Goal: Task Accomplishment & Management: Complete application form

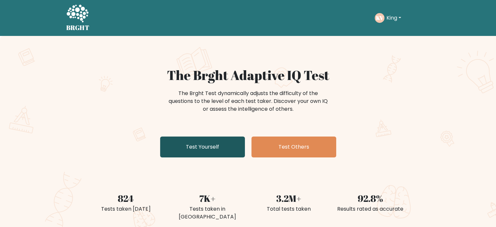
click at [204, 151] on link "Test Yourself" at bounding box center [202, 146] width 85 height 21
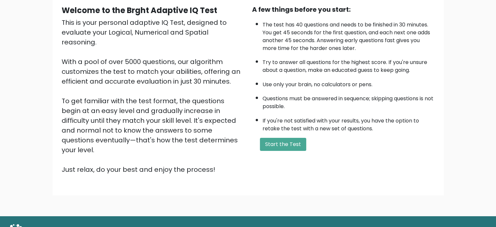
scroll to position [72, 0]
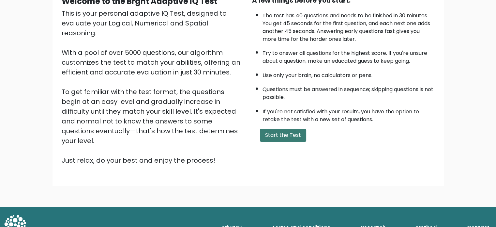
click at [290, 131] on button "Start the Test" at bounding box center [283, 134] width 46 height 13
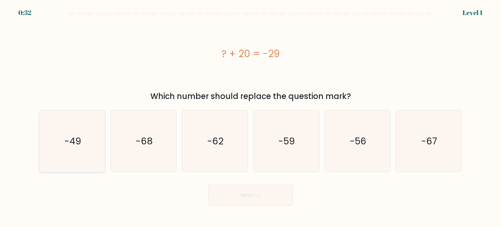
click at [80, 135] on text "-49" at bounding box center [72, 140] width 17 height 13
click at [250, 117] on input "a. -49" at bounding box center [250, 114] width 0 height 3
radio input "true"
click at [248, 196] on button "Next" at bounding box center [250, 194] width 85 height 21
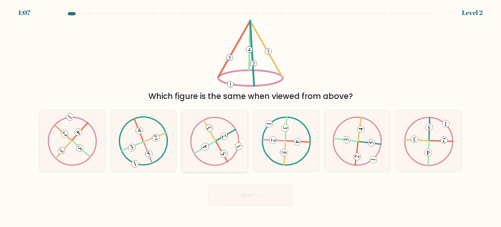
click at [212, 138] on icon at bounding box center [215, 140] width 50 height 49
click at [250, 117] on input "c." at bounding box center [250, 114] width 0 height 3
radio input "true"
click at [263, 198] on button "Next" at bounding box center [250, 194] width 85 height 21
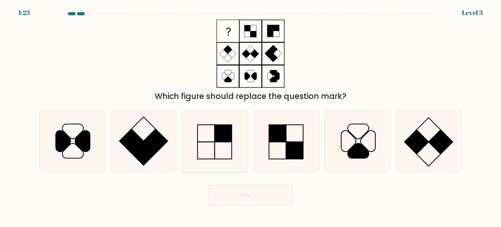
click at [208, 143] on icon at bounding box center [214, 140] width 61 height 61
click at [250, 117] on input "c." at bounding box center [250, 114] width 0 height 3
radio input "true"
click at [271, 194] on button "Next" at bounding box center [250, 194] width 85 height 21
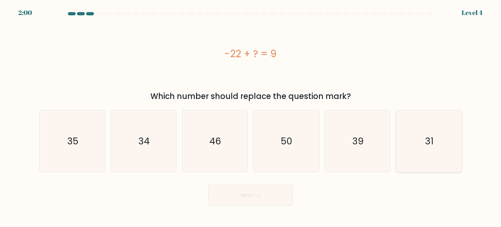
click at [430, 143] on text "31" at bounding box center [429, 140] width 8 height 13
click at [251, 117] on input "f. 31" at bounding box center [250, 114] width 0 height 3
radio input "true"
click at [254, 200] on button "Next" at bounding box center [250, 194] width 85 height 21
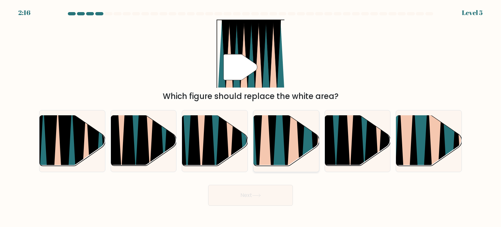
click at [280, 151] on icon at bounding box center [279, 114] width 14 height 131
click at [251, 117] on input "d." at bounding box center [250, 114] width 0 height 3
radio input "true"
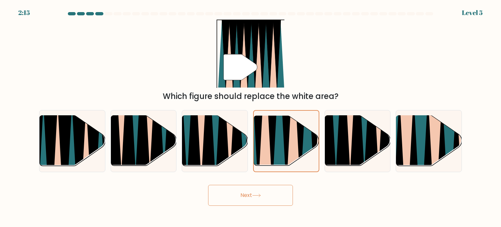
click at [262, 202] on button "Next" at bounding box center [250, 194] width 85 height 21
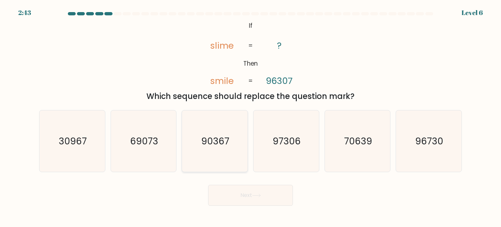
click at [213, 139] on text "90367" at bounding box center [215, 140] width 28 height 13
click at [250, 117] on input "c. 90367" at bounding box center [250, 114] width 0 height 3
radio input "true"
click at [233, 195] on button "Next" at bounding box center [250, 194] width 85 height 21
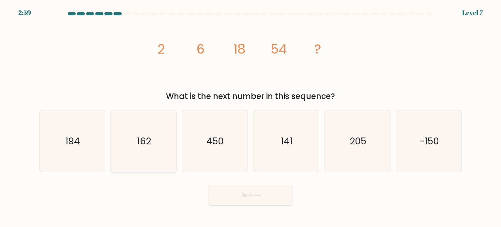
click at [133, 126] on icon "162" at bounding box center [143, 140] width 61 height 61
click at [250, 117] on input "b. 162" at bounding box center [250, 114] width 0 height 3
radio input "true"
click at [220, 191] on button "Next" at bounding box center [250, 194] width 85 height 21
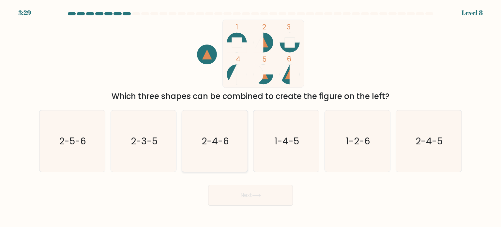
click at [221, 145] on text "2-4-6" at bounding box center [215, 140] width 27 height 13
click at [250, 117] on input "c. 2-4-6" at bounding box center [250, 114] width 0 height 3
radio input "true"
click at [258, 197] on button "Next" at bounding box center [250, 194] width 85 height 21
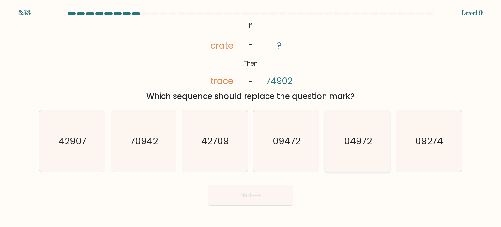
click at [371, 127] on icon "04972" at bounding box center [357, 140] width 61 height 61
click at [251, 117] on input "e. 04972" at bounding box center [250, 114] width 0 height 3
radio input "true"
click at [261, 197] on button "Next" at bounding box center [250, 194] width 85 height 21
click at [260, 195] on icon at bounding box center [256, 195] width 9 height 4
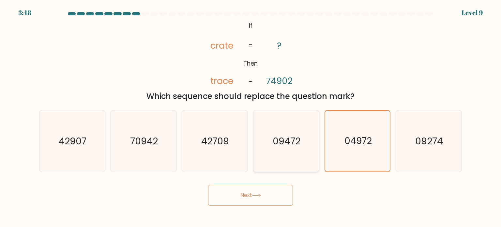
click at [286, 132] on icon "09472" at bounding box center [285, 140] width 61 height 61
click at [251, 117] on input "d. 09472" at bounding box center [250, 114] width 0 height 3
radio input "true"
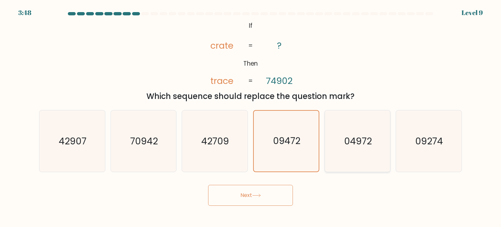
click at [341, 141] on icon "04972" at bounding box center [357, 140] width 61 height 61
click at [251, 117] on input "e. 04972" at bounding box center [250, 114] width 0 height 3
radio input "true"
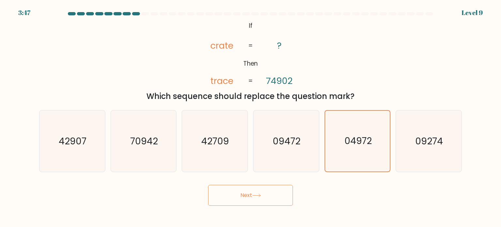
click at [224, 194] on button "Next" at bounding box center [250, 194] width 85 height 21
click at [240, 195] on button "Next" at bounding box center [250, 194] width 85 height 21
click at [293, 195] on div "Next" at bounding box center [250, 193] width 430 height 26
click at [292, 194] on button "Next" at bounding box center [250, 194] width 85 height 21
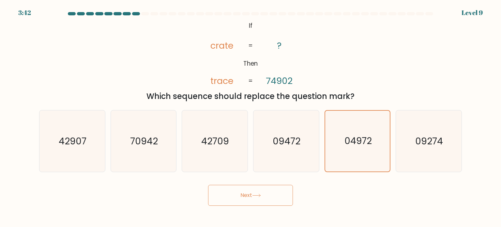
click at [292, 194] on button "Next" at bounding box center [250, 194] width 85 height 21
click at [302, 197] on div "Next" at bounding box center [250, 193] width 430 height 26
click at [270, 195] on button "Next" at bounding box center [250, 194] width 85 height 21
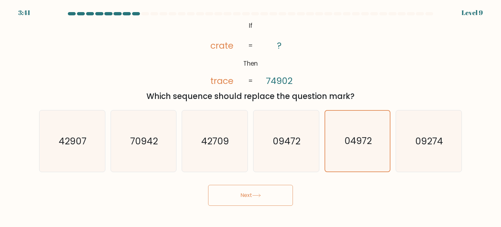
click at [328, 196] on div "Next" at bounding box center [250, 193] width 430 height 26
click at [433, 123] on icon "09274" at bounding box center [428, 140] width 61 height 61
click at [251, 117] on input "f. 09274" at bounding box center [250, 114] width 0 height 3
radio input "true"
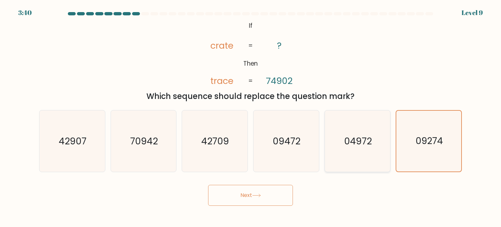
drag, startPoint x: 375, startPoint y: 136, endPoint x: 340, endPoint y: 137, distance: 34.6
click at [371, 136] on icon "04972" at bounding box center [357, 140] width 61 height 61
click at [251, 117] on input "e. 04972" at bounding box center [250, 114] width 0 height 3
radio input "true"
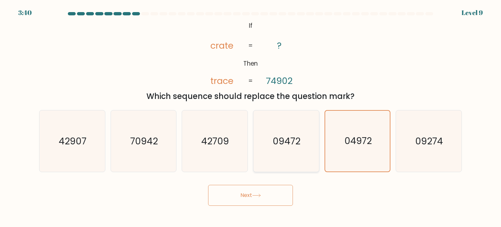
drag, startPoint x: 266, startPoint y: 139, endPoint x: 282, endPoint y: 139, distance: 15.3
click at [278, 139] on icon "09472" at bounding box center [285, 140] width 61 height 61
click at [366, 139] on text "04972" at bounding box center [357, 140] width 27 height 13
click at [251, 117] on input "e. 04972" at bounding box center [250, 114] width 0 height 3
click at [366, 139] on text "04972" at bounding box center [357, 140] width 27 height 13
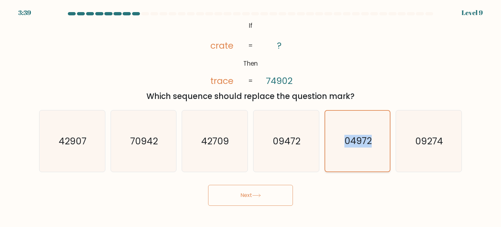
click at [251, 117] on input "e. 04972" at bounding box center [250, 114] width 0 height 3
click at [372, 193] on div "Next" at bounding box center [250, 193] width 430 height 26
click at [370, 169] on icon "04972" at bounding box center [357, 140] width 61 height 61
click at [251, 117] on input "e. 04972" at bounding box center [250, 114] width 0 height 3
click at [370, 169] on icon "04972" at bounding box center [357, 140] width 61 height 61
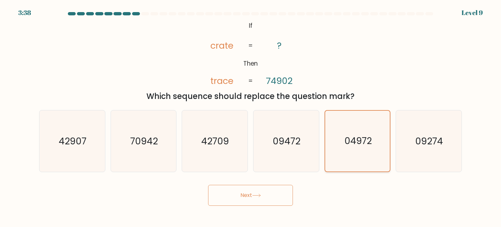
click at [251, 117] on input "e. 04972" at bounding box center [250, 114] width 0 height 3
click at [237, 193] on button "Next" at bounding box center [250, 194] width 85 height 21
click at [252, 196] on button "Next" at bounding box center [250, 194] width 85 height 21
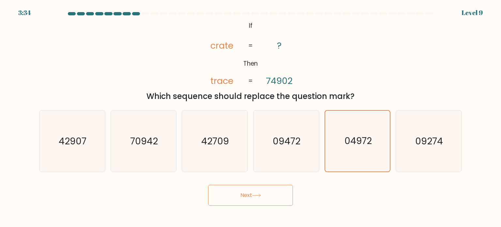
click at [110, 40] on div "@import url('https://fonts.googleapis.com/css?family=Abril+Fatface:400,100,100i…" at bounding box center [250, 61] width 430 height 82
drag, startPoint x: 113, startPoint y: 39, endPoint x: 158, endPoint y: 34, distance: 44.6
click at [145, 35] on div "@import url('https://fonts.googleapis.com/css?family=Abril+Fatface:400,100,100i…" at bounding box center [250, 61] width 430 height 82
click at [268, 28] on icon "@import url('https://fonts.googleapis.com/css?family=Abril+Fatface:400,100,100i…" at bounding box center [250, 54] width 110 height 68
drag, startPoint x: 277, startPoint y: 37, endPoint x: 361, endPoint y: 39, distance: 84.1
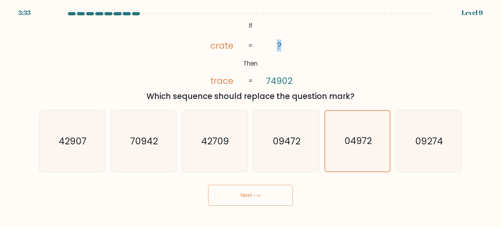
click at [299, 44] on icon "@import url('https://fonts.googleapis.com/css?family=Abril+Fatface:400,100,100i…" at bounding box center [250, 54] width 110 height 68
click at [467, 15] on form "If ?" at bounding box center [250, 108] width 501 height 193
click at [27, 12] on form "If ?" at bounding box center [250, 108] width 501 height 193
click at [307, 138] on icon "09472" at bounding box center [285, 140] width 61 height 61
click at [251, 117] on input "d. 09472" at bounding box center [250, 114] width 0 height 3
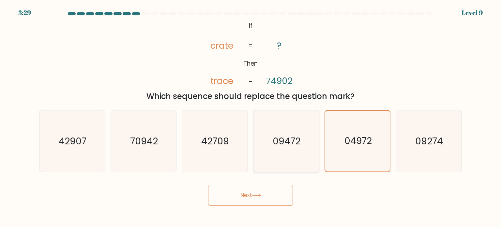
radio input "true"
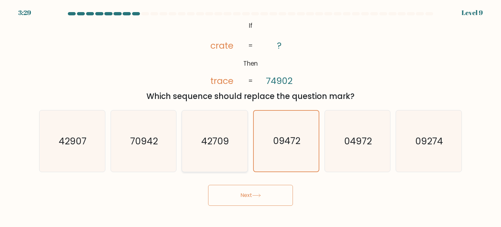
drag, startPoint x: 223, startPoint y: 144, endPoint x: 202, endPoint y: 143, distance: 20.6
click at [218, 144] on text "42709" at bounding box center [215, 140] width 28 height 13
click at [115, 141] on icon "70942" at bounding box center [143, 140] width 61 height 61
click at [250, 117] on input "b. 70942" at bounding box center [250, 114] width 0 height 3
radio input "true"
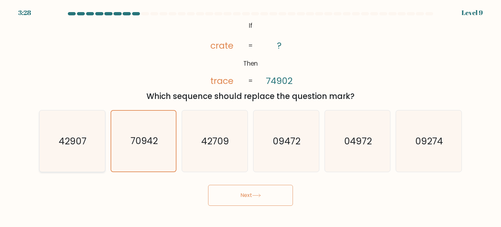
click at [84, 144] on text "42907" at bounding box center [73, 140] width 28 height 13
click at [250, 117] on input "a. 42907" at bounding box center [250, 114] width 0 height 3
radio input "true"
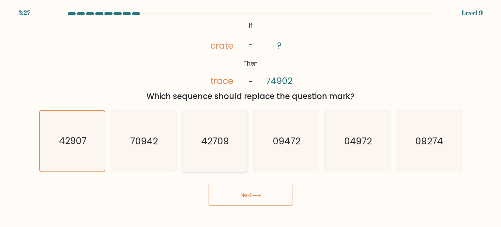
click at [226, 157] on icon "42709" at bounding box center [214, 140] width 61 height 61
click at [250, 117] on input "c. 42709" at bounding box center [250, 114] width 0 height 3
radio input "true"
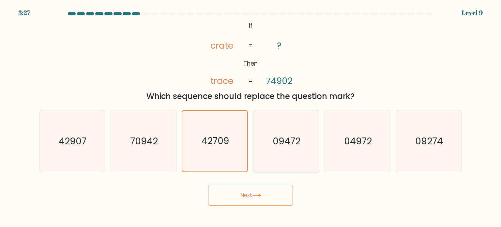
drag, startPoint x: 306, startPoint y: 157, endPoint x: 315, endPoint y: 157, distance: 9.1
click at [306, 157] on icon "09472" at bounding box center [285, 140] width 61 height 61
click at [251, 117] on input "d. 09472" at bounding box center [250, 114] width 0 height 3
radio input "true"
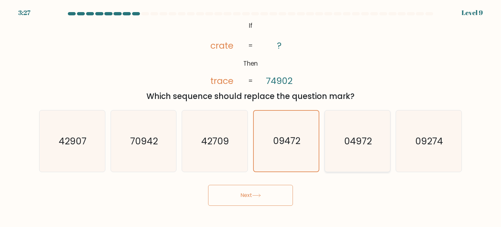
click at [344, 158] on icon "04972" at bounding box center [357, 140] width 61 height 61
click at [251, 117] on input "e. 04972" at bounding box center [250, 114] width 0 height 3
radio input "true"
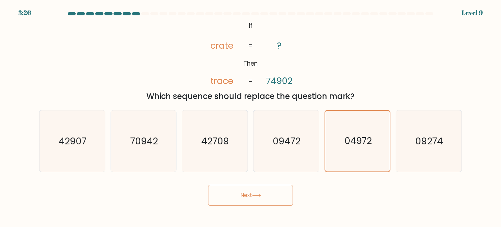
click at [274, 200] on button "Next" at bounding box center [250, 194] width 85 height 21
click at [208, 184] on button "Next" at bounding box center [250, 194] width 85 height 21
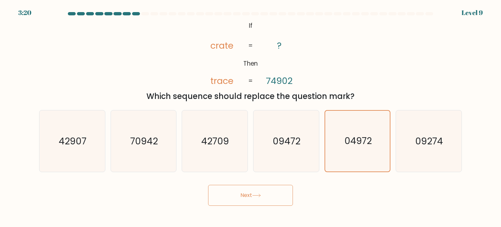
click at [208, 184] on button "Next" at bounding box center [250, 194] width 85 height 21
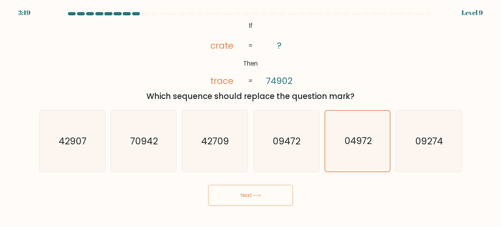
click at [208, 184] on button "Next" at bounding box center [250, 194] width 85 height 21
click at [280, 196] on button "Next" at bounding box center [250, 194] width 85 height 21
click at [208, 184] on button "Next" at bounding box center [250, 194] width 85 height 21
click at [280, 196] on button "Next" at bounding box center [250, 194] width 85 height 21
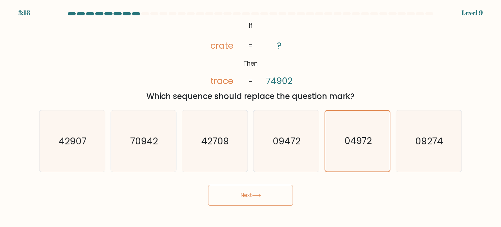
click at [208, 184] on button "Next" at bounding box center [250, 194] width 85 height 21
click at [280, 196] on button "Next" at bounding box center [250, 194] width 85 height 21
click at [279, 196] on button "Next" at bounding box center [250, 194] width 85 height 21
click at [208, 184] on button "Next" at bounding box center [250, 194] width 85 height 21
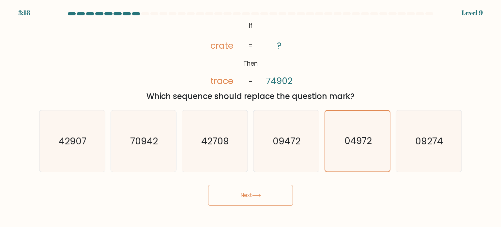
click at [277, 195] on button "Next" at bounding box center [250, 194] width 85 height 21
click at [208, 184] on button "Next" at bounding box center [250, 194] width 85 height 21
click at [276, 194] on button "Next" at bounding box center [250, 194] width 85 height 21
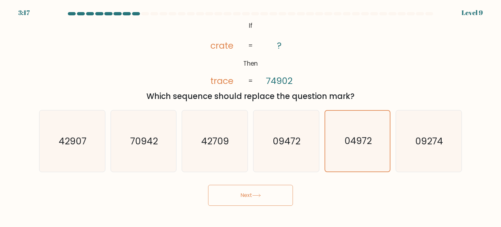
click at [208, 184] on button "Next" at bounding box center [250, 194] width 85 height 21
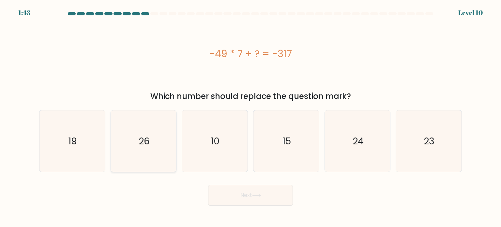
click at [141, 149] on icon "26" at bounding box center [143, 140] width 61 height 61
click at [250, 117] on input "b. 26" at bounding box center [250, 114] width 0 height 3
radio input "true"
click at [232, 195] on button "Next" at bounding box center [250, 194] width 85 height 21
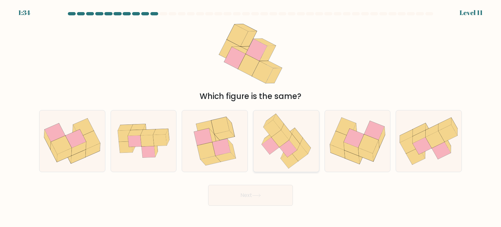
click at [285, 142] on icon at bounding box center [280, 138] width 18 height 17
click at [251, 117] on input "d." at bounding box center [250, 114] width 0 height 3
radio input "true"
click at [252, 190] on button "Next" at bounding box center [250, 194] width 85 height 21
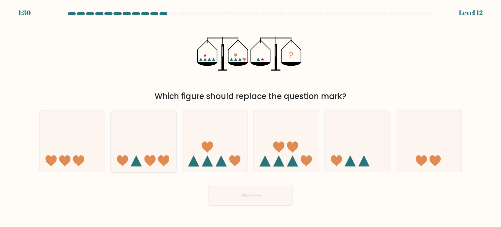
click at [164, 150] on icon at bounding box center [144, 141] width 66 height 54
click at [250, 117] on input "b." at bounding box center [250, 114] width 0 height 3
radio input "true"
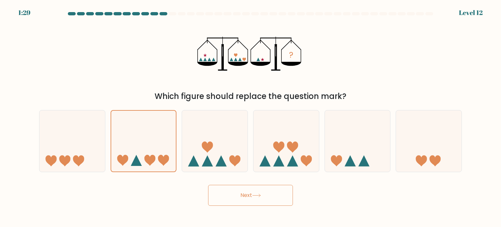
click at [245, 197] on button "Next" at bounding box center [250, 194] width 85 height 21
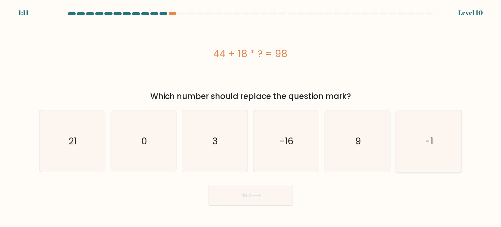
click at [415, 142] on icon "-1" at bounding box center [428, 140] width 61 height 61
click at [251, 117] on input "f. -1" at bounding box center [250, 114] width 0 height 3
radio input "true"
click at [190, 141] on icon "3" at bounding box center [214, 140] width 61 height 61
click at [250, 117] on input "c. 3" at bounding box center [250, 114] width 0 height 3
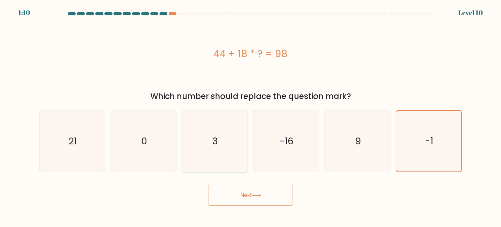
radio input "true"
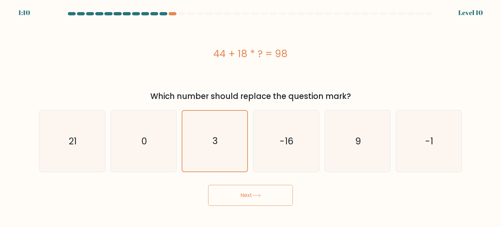
click at [262, 193] on button "Next" at bounding box center [250, 194] width 85 height 21
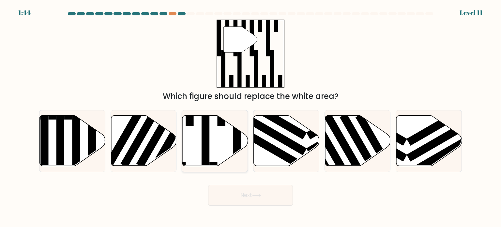
click at [222, 143] on icon at bounding box center [215, 140] width 66 height 50
click at [250, 117] on input "c." at bounding box center [250, 114] width 0 height 3
radio input "true"
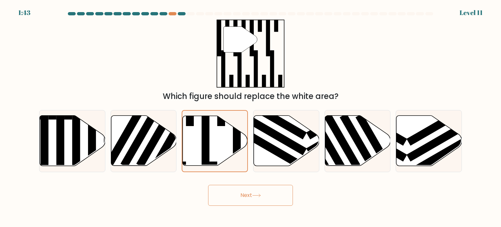
click at [259, 192] on button "Next" at bounding box center [250, 194] width 85 height 21
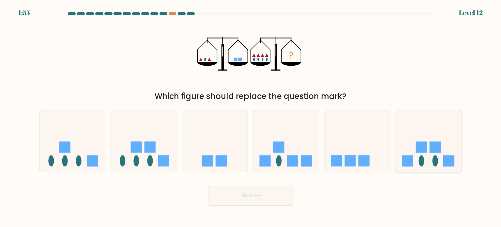
click at [428, 142] on icon at bounding box center [429, 141] width 66 height 54
click at [251, 117] on input "f." at bounding box center [250, 114] width 0 height 3
radio input "true"
click at [241, 196] on button "Next" at bounding box center [250, 194] width 85 height 21
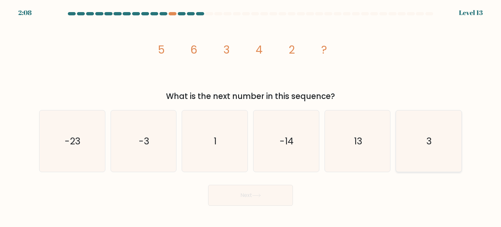
click at [407, 125] on icon "3" at bounding box center [428, 140] width 61 height 61
click at [251, 117] on input "f. 3" at bounding box center [250, 114] width 0 height 3
radio input "true"
click at [251, 194] on button "Next" at bounding box center [250, 194] width 85 height 21
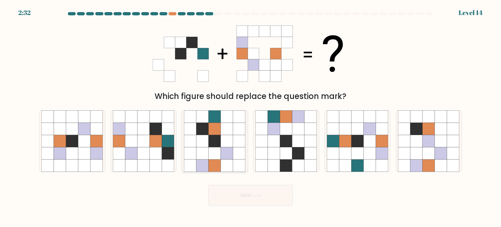
click at [216, 134] on icon at bounding box center [215, 128] width 12 height 12
click at [250, 117] on input "c." at bounding box center [250, 114] width 0 height 3
radio input "true"
click at [259, 190] on button "Next" at bounding box center [250, 194] width 85 height 21
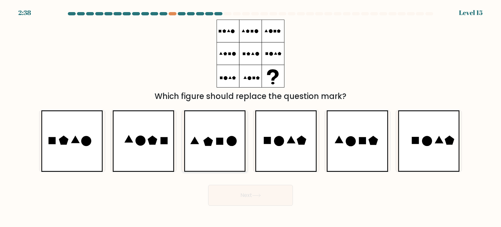
click at [213, 147] on icon at bounding box center [215, 140] width 62 height 61
click at [250, 117] on input "c." at bounding box center [250, 114] width 0 height 3
radio input "true"
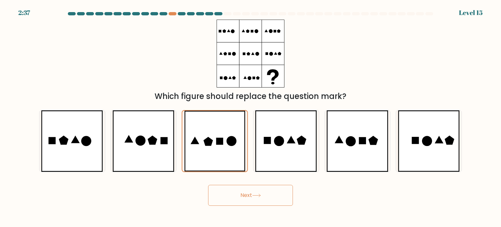
click at [249, 198] on button "Next" at bounding box center [250, 194] width 85 height 21
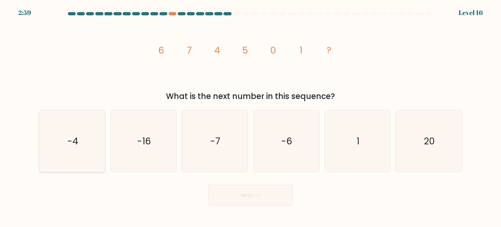
click at [67, 124] on icon "-4" at bounding box center [71, 140] width 61 height 61
click at [250, 117] on input "a. -4" at bounding box center [250, 114] width 0 height 3
radio input "true"
click at [242, 197] on button "Next" at bounding box center [250, 194] width 85 height 21
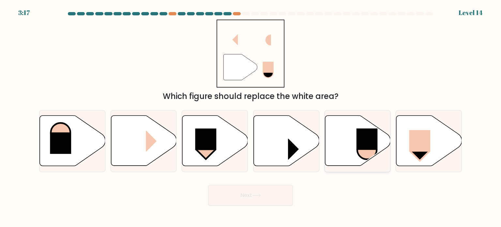
click at [368, 146] on rect at bounding box center [366, 139] width 21 height 22
click at [251, 117] on input "e." at bounding box center [250, 114] width 0 height 3
radio input "true"
click at [263, 194] on button "Next" at bounding box center [250, 194] width 85 height 21
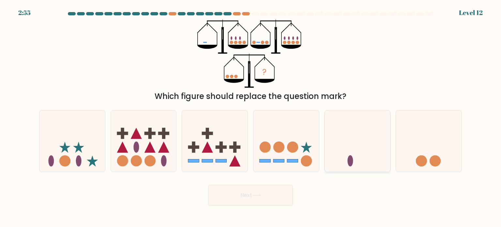
click at [360, 141] on icon at bounding box center [358, 141] width 66 height 54
click at [251, 117] on input "e." at bounding box center [250, 114] width 0 height 3
radio input "true"
click at [257, 194] on icon at bounding box center [256, 195] width 9 height 4
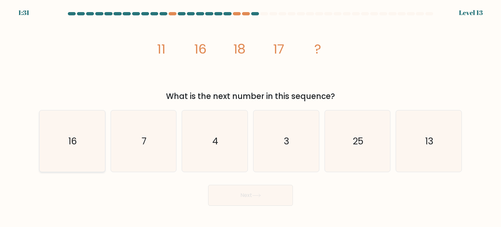
click at [85, 148] on icon "16" at bounding box center [71, 140] width 61 height 61
click at [250, 117] on input "a. 16" at bounding box center [250, 114] width 0 height 3
radio input "true"
click at [261, 191] on button "Next" at bounding box center [250, 194] width 85 height 21
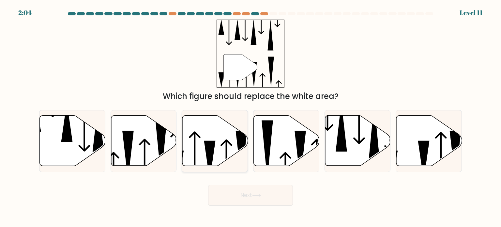
click at [205, 155] on icon at bounding box center [215, 140] width 66 height 50
click at [250, 117] on input "c." at bounding box center [250, 114] width 0 height 3
radio input "true"
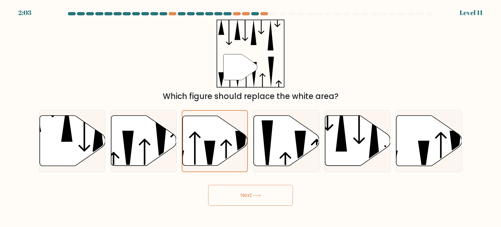
click at [245, 194] on button "Next" at bounding box center [250, 194] width 85 height 21
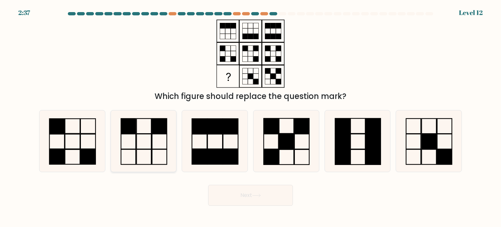
click at [166, 125] on rect at bounding box center [159, 125] width 15 height 15
click at [250, 117] on input "b." at bounding box center [250, 114] width 0 height 3
radio input "true"
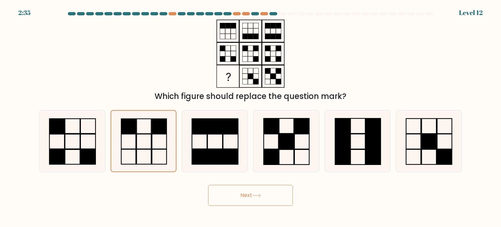
click at [259, 200] on button "Next" at bounding box center [250, 194] width 85 height 21
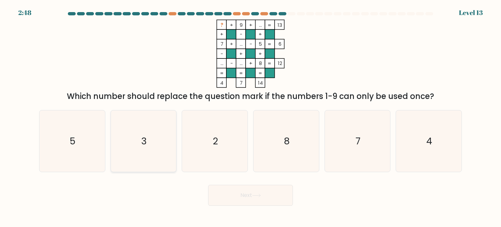
click at [134, 124] on icon "3" at bounding box center [143, 140] width 61 height 61
click at [250, 117] on input "b. 3" at bounding box center [250, 114] width 0 height 3
radio input "true"
click at [271, 197] on button "Next" at bounding box center [250, 194] width 85 height 21
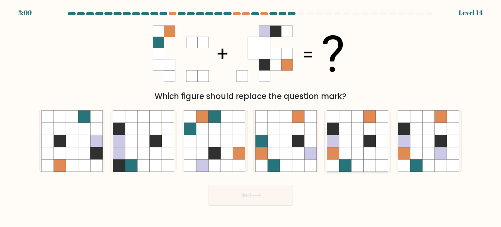
click at [340, 151] on icon at bounding box center [345, 153] width 12 height 12
click at [251, 117] on input "e." at bounding box center [250, 114] width 0 height 3
radio input "true"
click at [268, 199] on button "Next" at bounding box center [250, 194] width 85 height 21
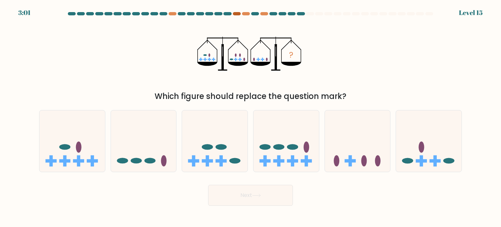
click at [238, 14] on div at bounding box center [237, 13] width 8 height 3
click at [83, 165] on icon at bounding box center [72, 141] width 66 height 54
click at [250, 117] on input "a." at bounding box center [250, 114] width 0 height 3
radio input "true"
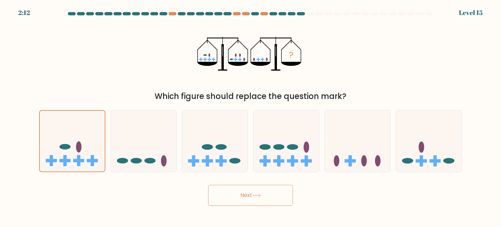
click at [263, 186] on button "Next" at bounding box center [250, 194] width 85 height 21
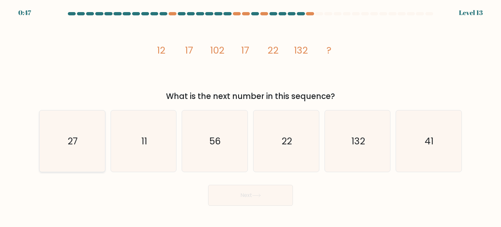
click at [51, 140] on icon "27" at bounding box center [71, 140] width 61 height 61
click at [250, 117] on input "a. 27" at bounding box center [250, 114] width 0 height 3
radio input "true"
click at [257, 197] on button "Next" at bounding box center [250, 194] width 85 height 21
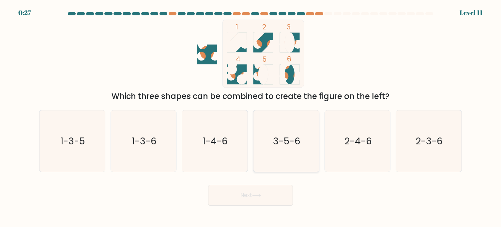
drag, startPoint x: 282, startPoint y: 133, endPoint x: 263, endPoint y: 168, distance: 39.9
click at [281, 132] on icon "3-5-6" at bounding box center [285, 140] width 61 height 61
click at [251, 117] on input "d. 3-5-6" at bounding box center [250, 114] width 0 height 3
radio input "true"
click at [253, 197] on button "Next" at bounding box center [250, 194] width 85 height 21
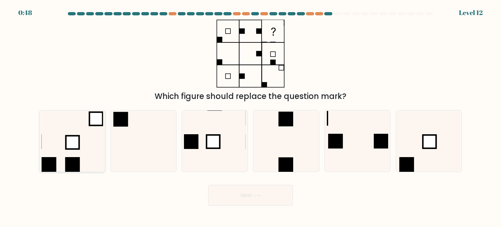
click at [83, 149] on icon at bounding box center [71, 140] width 61 height 61
click at [250, 117] on input "a." at bounding box center [250, 114] width 0 height 3
radio input "true"
click at [235, 193] on button "Next" at bounding box center [250, 194] width 85 height 21
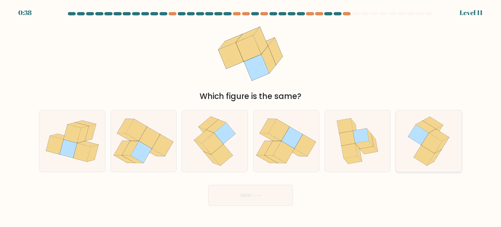
click at [436, 134] on icon at bounding box center [439, 135] width 20 height 12
click at [251, 117] on input "f." at bounding box center [250, 114] width 0 height 3
radio input "true"
click at [218, 140] on icon at bounding box center [213, 143] width 22 height 21
click at [250, 117] on input "c." at bounding box center [250, 114] width 0 height 3
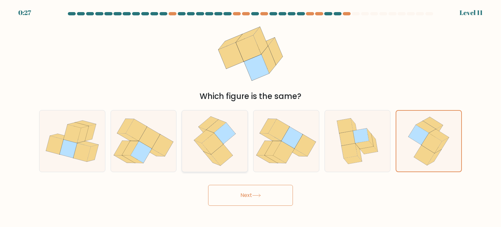
radio input "true"
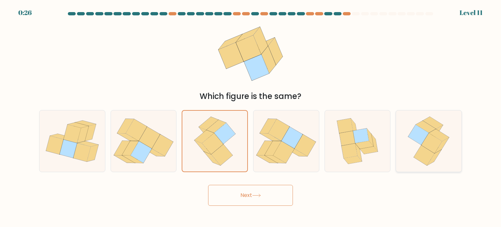
click at [442, 139] on icon at bounding box center [439, 135] width 20 height 12
click at [251, 117] on input "f." at bounding box center [250, 114] width 0 height 3
radio input "true"
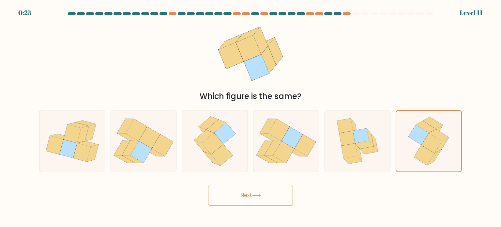
click at [245, 197] on button "Next" at bounding box center [250, 194] width 85 height 21
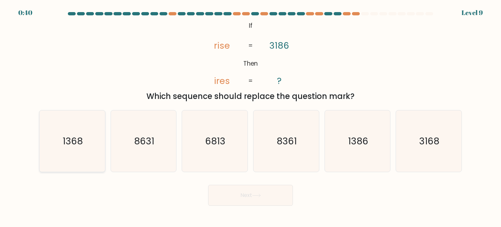
drag, startPoint x: 82, startPoint y: 147, endPoint x: 152, endPoint y: 179, distance: 76.7
click at [82, 147] on text "1368" at bounding box center [73, 140] width 20 height 13
click at [250, 117] on input "a. 1368" at bounding box center [250, 114] width 0 height 3
radio input "true"
click at [259, 188] on button "Next" at bounding box center [250, 194] width 85 height 21
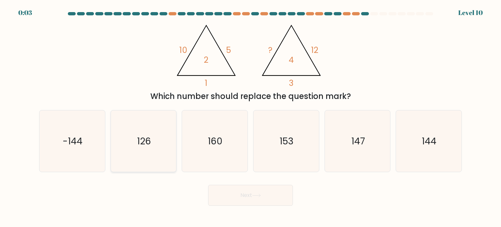
click at [144, 144] on text "126" at bounding box center [144, 140] width 14 height 13
click at [250, 117] on input "b. 126" at bounding box center [250, 114] width 0 height 3
radio input "true"
click at [261, 196] on icon at bounding box center [256, 195] width 9 height 4
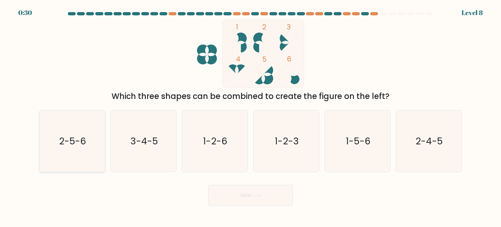
click at [89, 137] on icon "2-5-6" at bounding box center [71, 140] width 61 height 61
click at [250, 117] on input "a. 2-5-6" at bounding box center [250, 114] width 0 height 3
radio input "true"
click at [154, 130] on icon "3-4-5" at bounding box center [143, 140] width 61 height 61
click at [250, 117] on input "b. 3-4-5" at bounding box center [250, 114] width 0 height 3
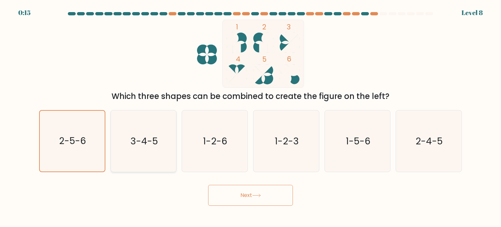
radio input "true"
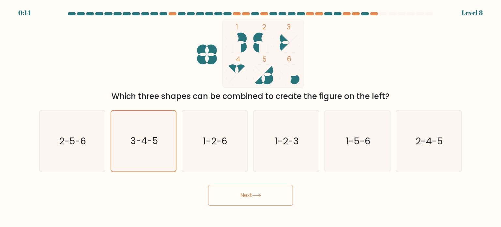
click at [266, 194] on button "Next" at bounding box center [250, 194] width 85 height 21
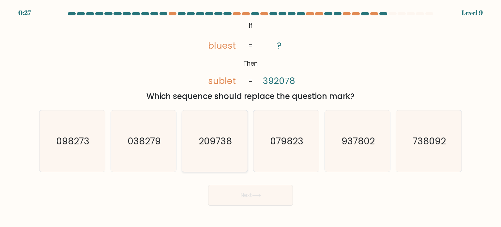
click at [211, 151] on icon "209738" at bounding box center [214, 140] width 61 height 61
click at [250, 117] on input "c. 209738" at bounding box center [250, 114] width 0 height 3
radio input "true"
click at [263, 189] on button "Next" at bounding box center [250, 194] width 85 height 21
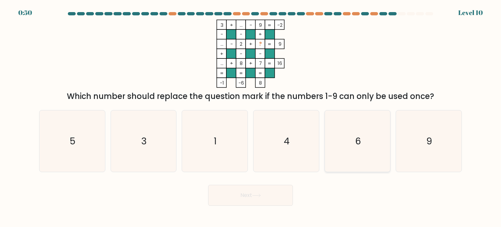
click at [351, 139] on icon "6" at bounding box center [357, 140] width 61 height 61
click at [251, 117] on input "e. 6" at bounding box center [250, 114] width 0 height 3
radio input "true"
click at [257, 191] on button "Next" at bounding box center [250, 194] width 85 height 21
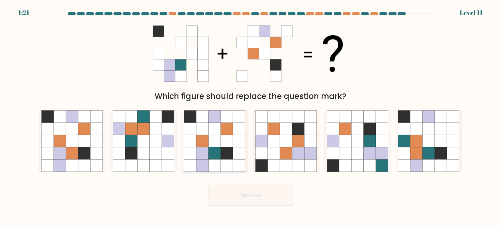
click at [210, 151] on icon at bounding box center [215, 153] width 12 height 12
click at [250, 117] on input "c." at bounding box center [250, 114] width 0 height 3
radio input "true"
click at [226, 191] on button "Next" at bounding box center [250, 194] width 85 height 21
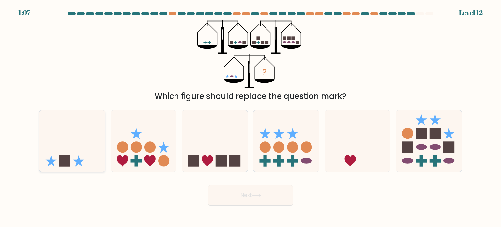
click at [66, 147] on icon at bounding box center [72, 141] width 66 height 54
click at [250, 117] on input "a." at bounding box center [250, 114] width 0 height 3
radio input "true"
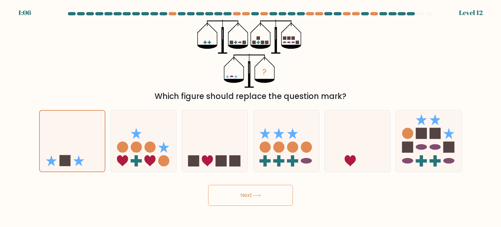
click at [248, 195] on button "Next" at bounding box center [250, 194] width 85 height 21
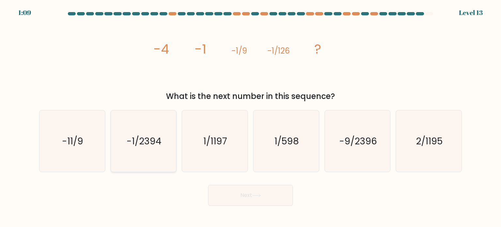
click at [149, 151] on icon "-1/2394" at bounding box center [143, 140] width 61 height 61
click at [250, 117] on input "b. -1/2394" at bounding box center [250, 114] width 0 height 3
radio input "true"
click at [266, 202] on button "Next" at bounding box center [250, 194] width 85 height 21
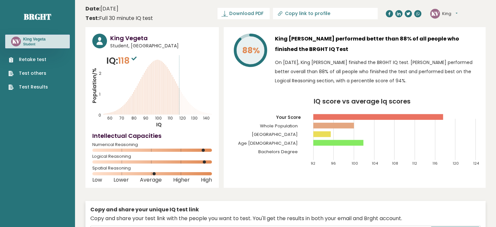
click at [40, 88] on link "Test Results" at bounding box center [27, 86] width 39 height 7
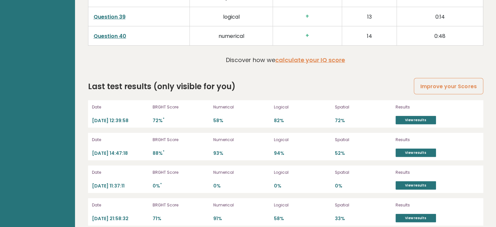
scroll to position [1774, 0]
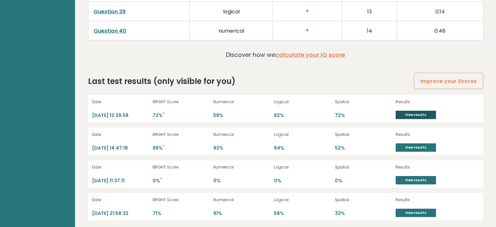
click at [418, 112] on link "View results" at bounding box center [415, 114] width 40 height 8
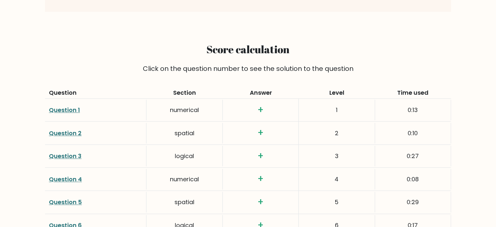
scroll to position [847, 0]
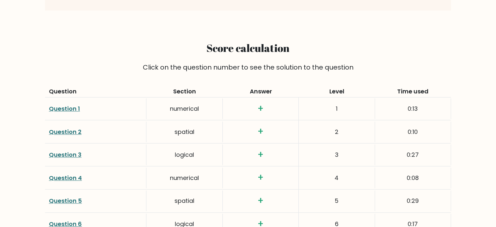
click at [70, 105] on link "Question 1" at bounding box center [64, 108] width 31 height 8
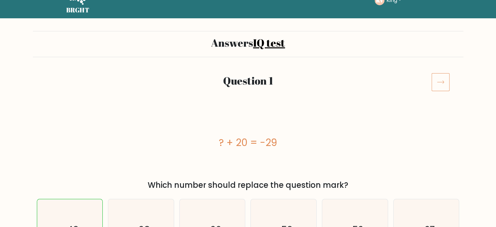
scroll to position [65, 0]
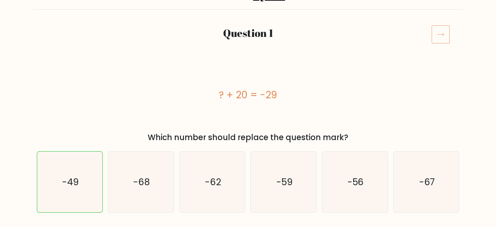
click at [436, 32] on icon at bounding box center [440, 34] width 18 height 18
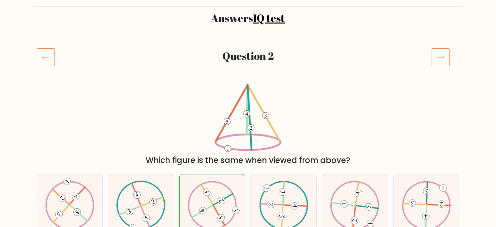
scroll to position [33, 0]
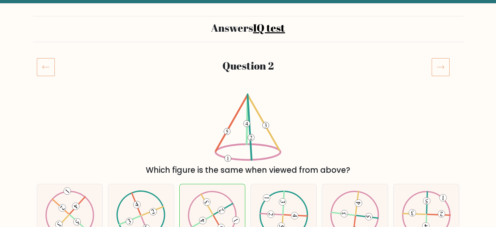
click at [436, 67] on icon at bounding box center [440, 67] width 18 height 18
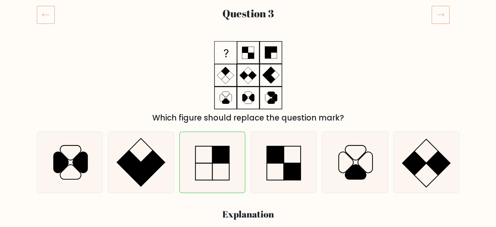
scroll to position [33, 0]
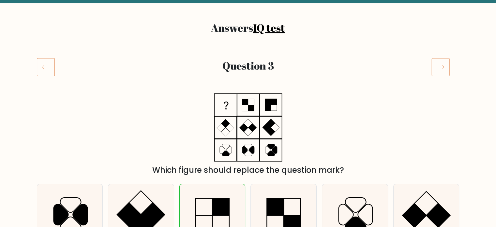
click at [438, 62] on icon at bounding box center [440, 67] width 18 height 18
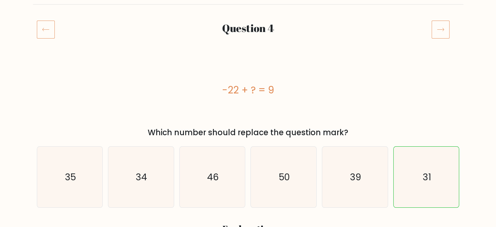
scroll to position [33, 0]
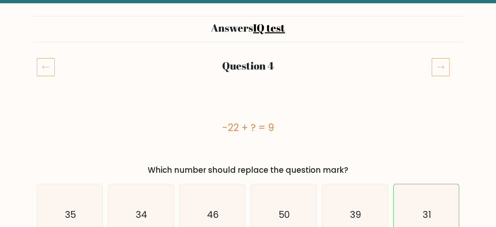
click at [446, 65] on icon at bounding box center [440, 67] width 18 height 18
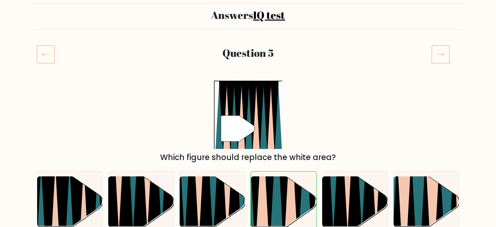
scroll to position [33, 0]
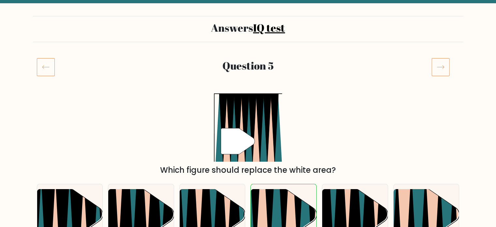
click at [445, 65] on icon at bounding box center [440, 67] width 18 height 18
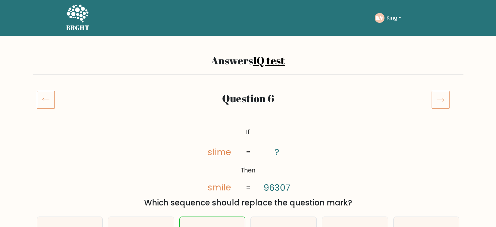
click at [439, 97] on icon at bounding box center [440, 99] width 18 height 18
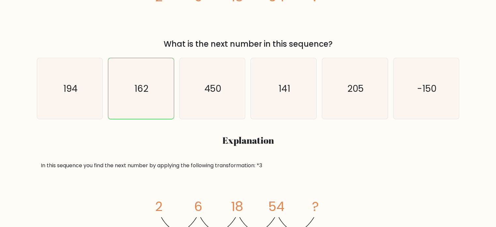
scroll to position [98, 0]
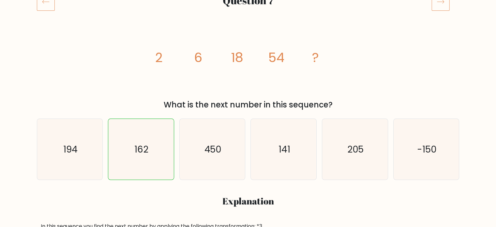
click at [441, 9] on icon at bounding box center [440, 2] width 18 height 18
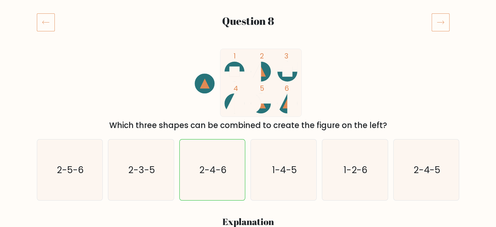
scroll to position [65, 0]
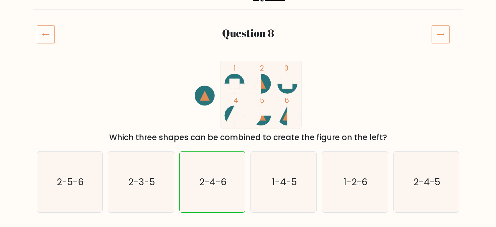
click at [437, 37] on icon at bounding box center [440, 34] width 18 height 18
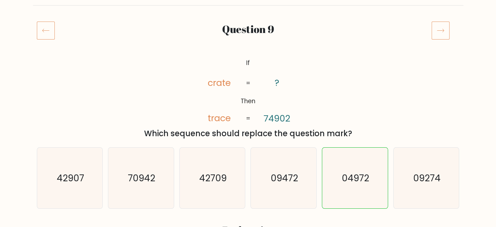
scroll to position [65, 0]
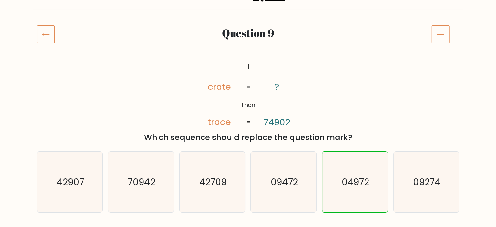
click at [438, 34] on icon at bounding box center [440, 34] width 18 height 18
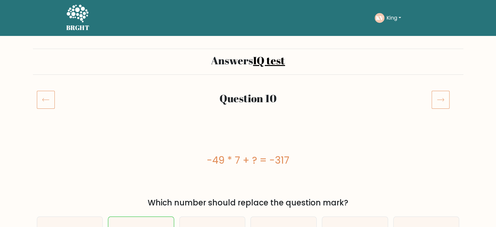
click at [435, 97] on icon at bounding box center [440, 99] width 18 height 18
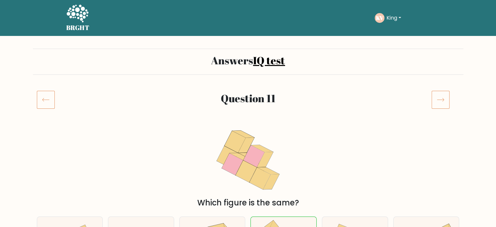
click at [441, 103] on icon at bounding box center [440, 99] width 18 height 18
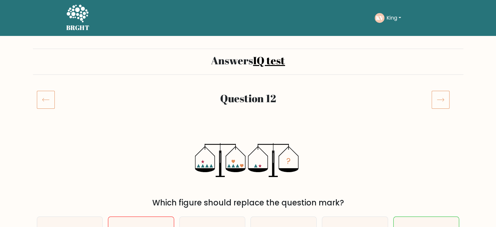
click at [440, 100] on icon at bounding box center [440, 99] width 18 height 18
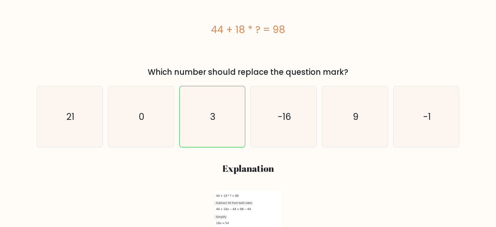
scroll to position [65, 0]
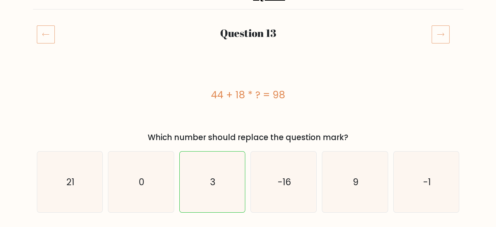
click at [440, 32] on icon at bounding box center [440, 34] width 18 height 18
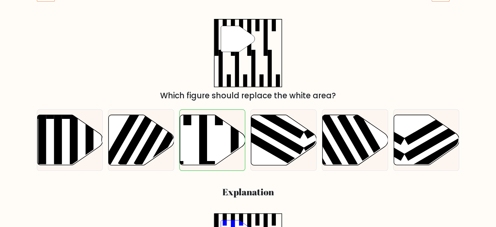
scroll to position [65, 0]
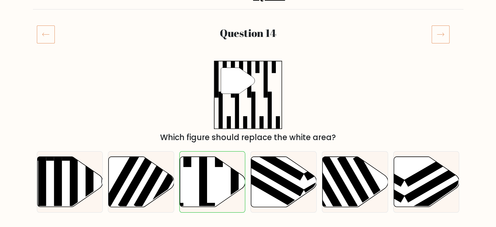
click at [448, 32] on icon at bounding box center [440, 34] width 18 height 18
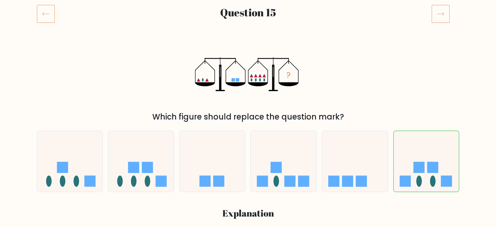
scroll to position [33, 0]
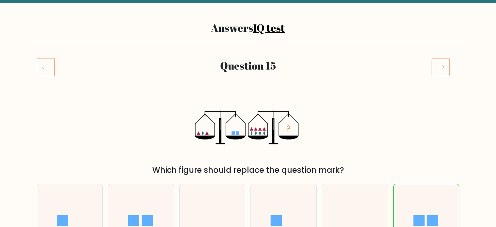
click at [441, 65] on icon at bounding box center [440, 67] width 18 height 18
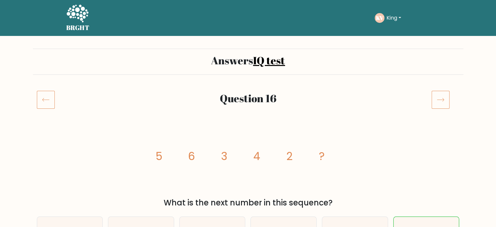
click at [441, 98] on icon at bounding box center [440, 99] width 18 height 18
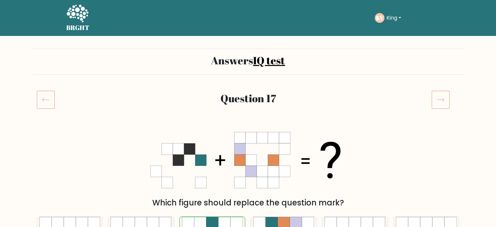
click at [443, 98] on icon at bounding box center [440, 99] width 18 height 18
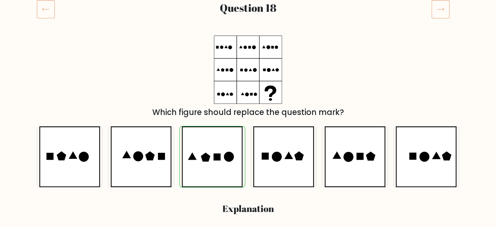
scroll to position [65, 0]
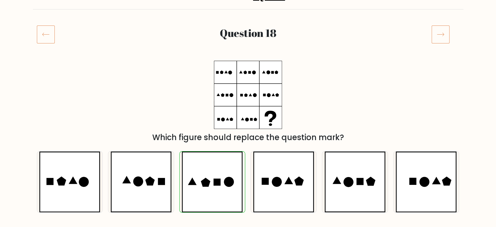
click at [441, 36] on icon at bounding box center [440, 34] width 18 height 18
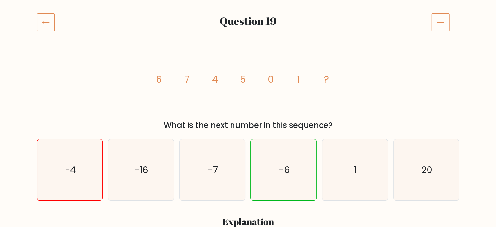
scroll to position [33, 0]
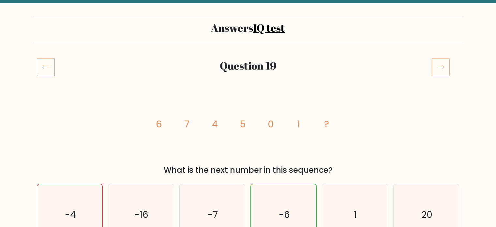
click at [438, 62] on icon at bounding box center [440, 67] width 18 height 18
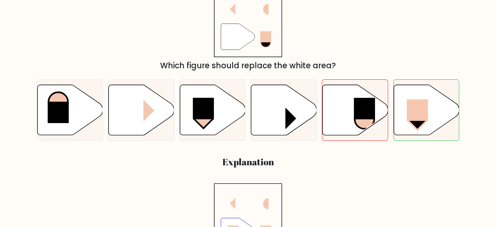
scroll to position [98, 0]
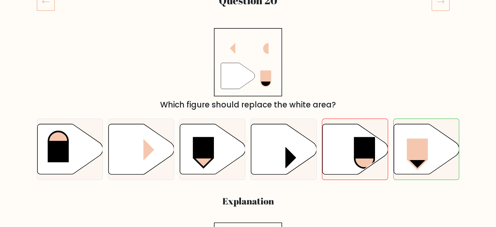
click at [447, 7] on icon at bounding box center [440, 2] width 18 height 18
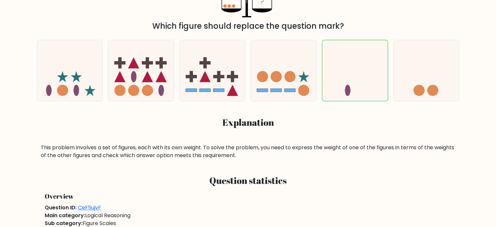
scroll to position [98, 0]
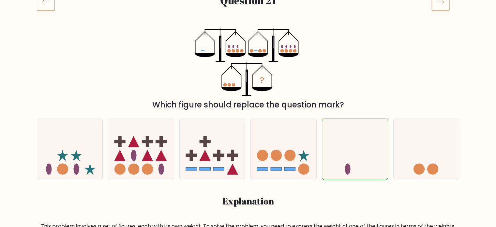
click at [439, 7] on icon at bounding box center [440, 2] width 18 height 18
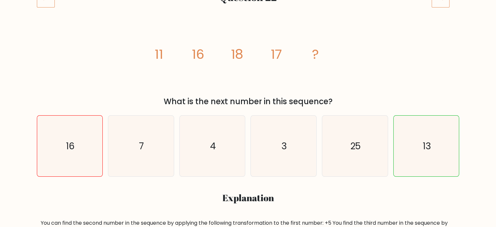
scroll to position [33, 0]
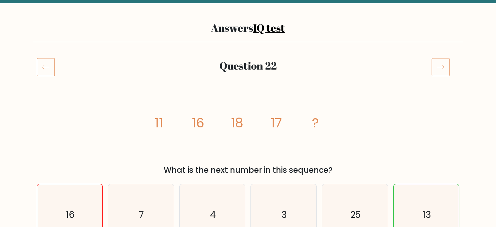
click at [441, 66] on icon at bounding box center [440, 67] width 18 height 18
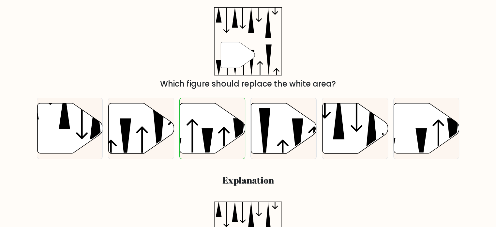
scroll to position [33, 0]
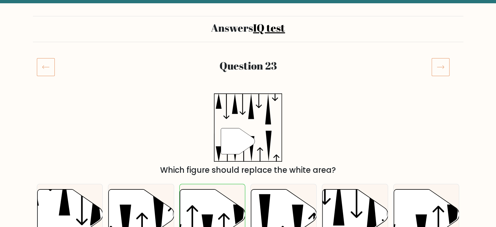
drag, startPoint x: 457, startPoint y: 71, endPoint x: 443, endPoint y: 67, distance: 14.7
click at [456, 70] on div at bounding box center [445, 67] width 36 height 18
click at [436, 67] on icon at bounding box center [440, 67] width 18 height 18
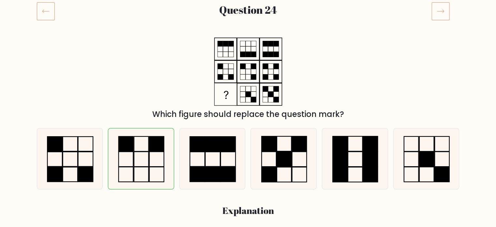
scroll to position [33, 0]
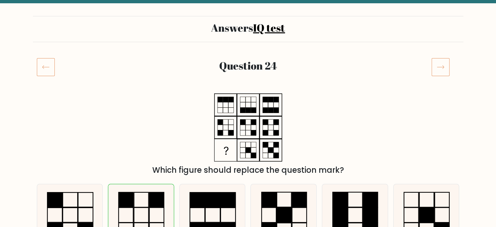
click at [441, 65] on icon at bounding box center [440, 67] width 18 height 18
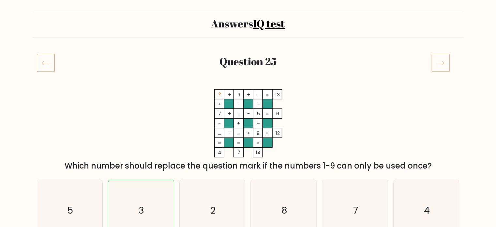
scroll to position [33, 0]
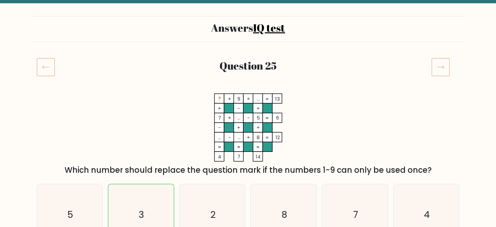
click at [437, 65] on icon at bounding box center [440, 67] width 18 height 18
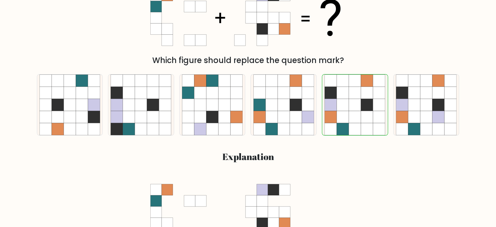
scroll to position [33, 0]
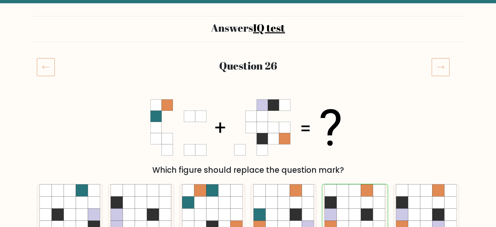
click at [442, 67] on icon at bounding box center [440, 67] width 7 height 3
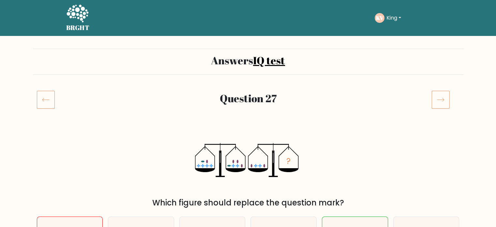
click at [437, 99] on icon at bounding box center [440, 99] width 18 height 18
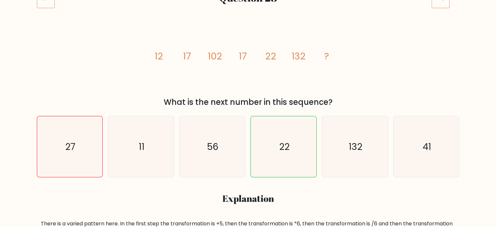
scroll to position [65, 0]
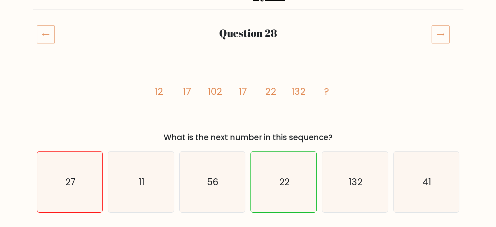
click at [443, 37] on icon at bounding box center [440, 34] width 18 height 18
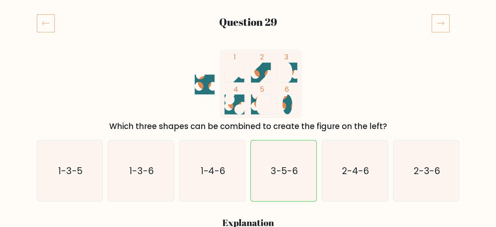
scroll to position [65, 0]
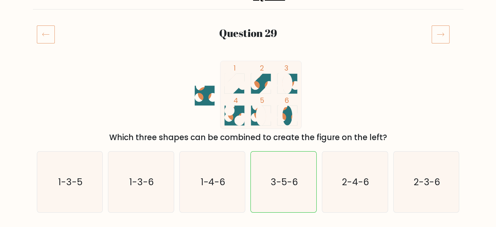
click at [445, 36] on icon at bounding box center [440, 34] width 18 height 18
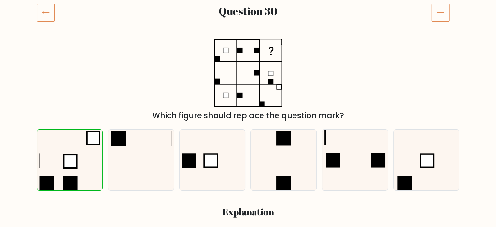
scroll to position [33, 0]
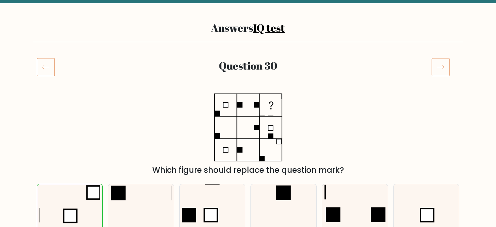
click at [442, 69] on icon at bounding box center [440, 67] width 18 height 18
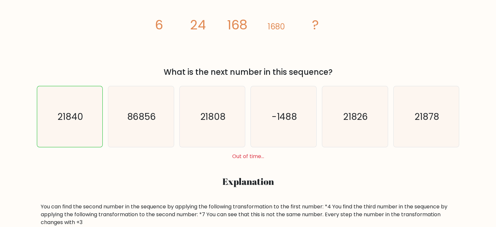
scroll to position [65, 0]
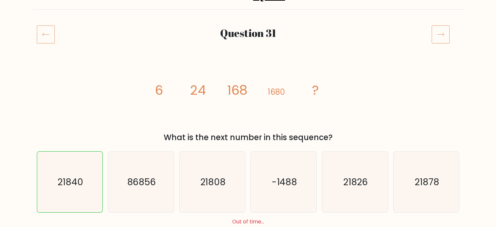
click at [445, 35] on icon at bounding box center [440, 34] width 18 height 18
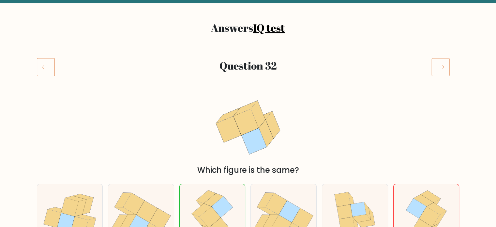
scroll to position [33, 0]
click at [444, 61] on icon at bounding box center [440, 67] width 18 height 18
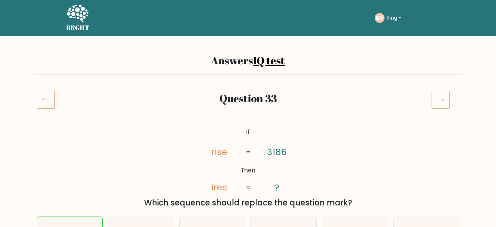
click at [439, 97] on icon at bounding box center [440, 99] width 18 height 18
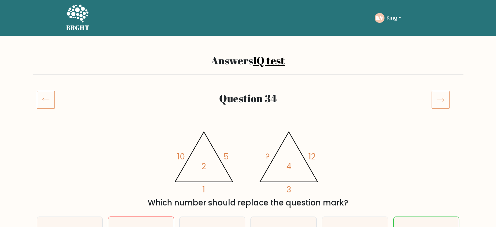
click at [439, 100] on icon at bounding box center [440, 99] width 18 height 18
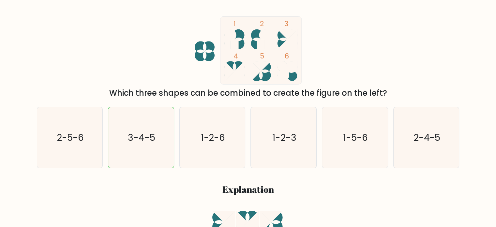
scroll to position [33, 0]
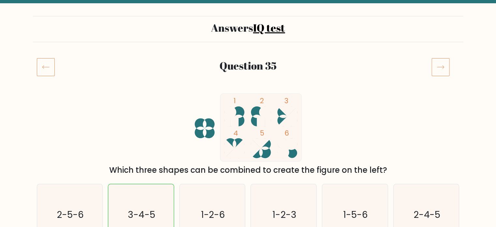
click at [436, 69] on icon at bounding box center [440, 67] width 18 height 18
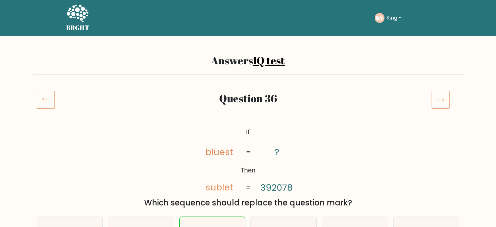
click at [441, 102] on icon at bounding box center [440, 99] width 18 height 18
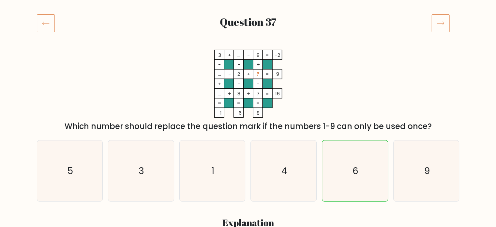
scroll to position [33, 0]
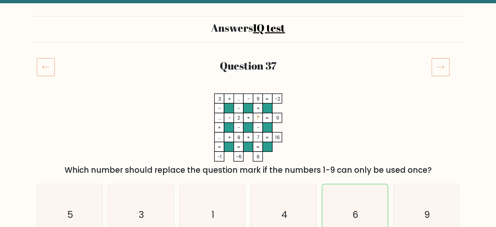
click at [437, 70] on icon at bounding box center [440, 67] width 18 height 18
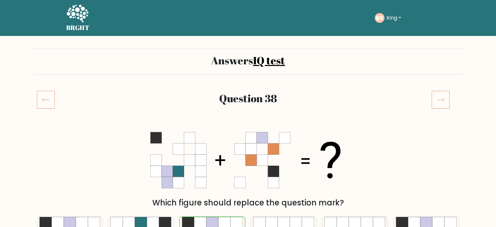
click at [441, 99] on icon at bounding box center [440, 99] width 18 height 18
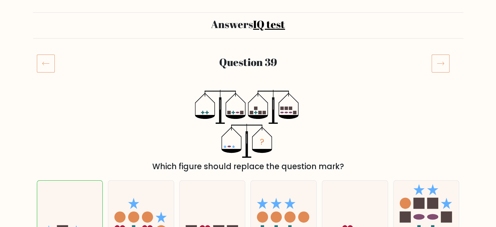
scroll to position [33, 0]
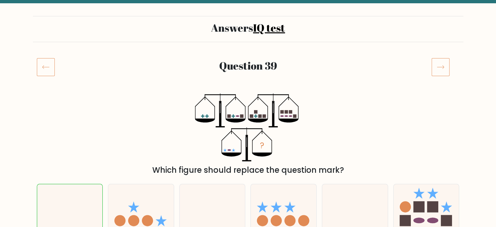
click at [442, 67] on icon at bounding box center [440, 67] width 18 height 18
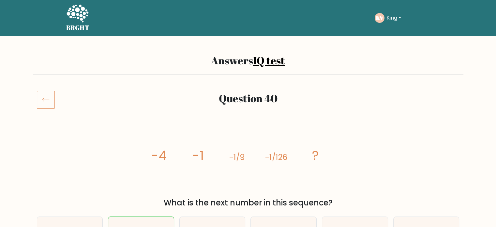
click at [79, 11] on icon at bounding box center [77, 14] width 22 height 20
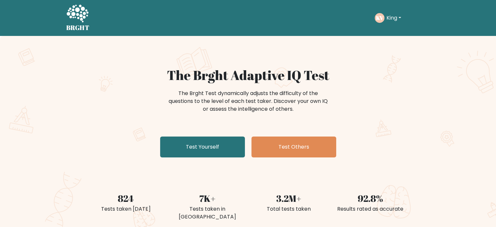
click at [393, 15] on button "King" at bounding box center [393, 18] width 19 height 8
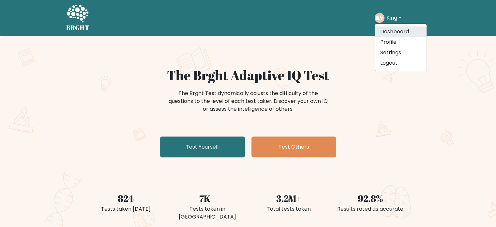
click at [388, 31] on link "Dashboard" at bounding box center [400, 31] width 51 height 10
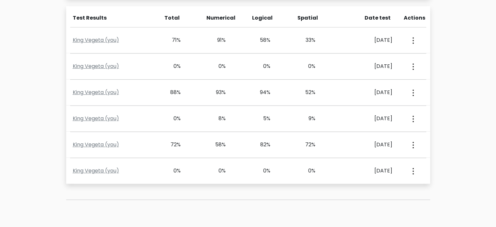
scroll to position [293, 0]
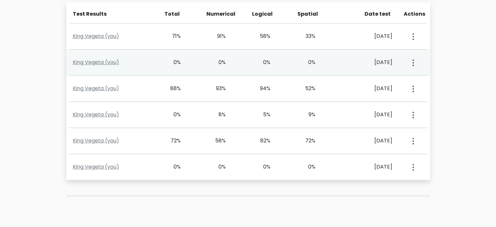
click at [411, 62] on button "button" at bounding box center [412, 62] width 5 height 20
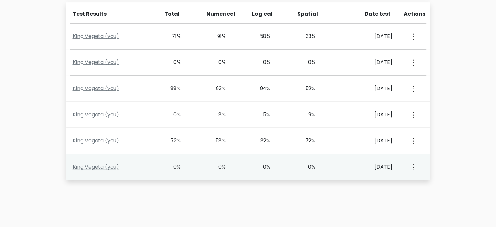
click at [414, 166] on button "button" at bounding box center [412, 166] width 5 height 20
click at [413, 166] on button "button" at bounding box center [412, 166] width 5 height 20
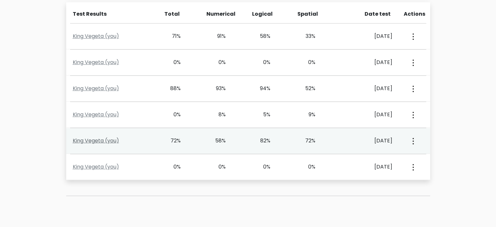
click at [113, 142] on link "King Vegeta (you)" at bounding box center [96, 140] width 46 height 7
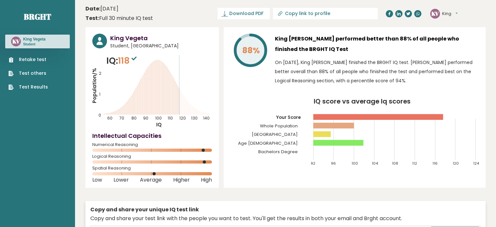
click at [35, 84] on link "Test Results" at bounding box center [27, 86] width 39 height 7
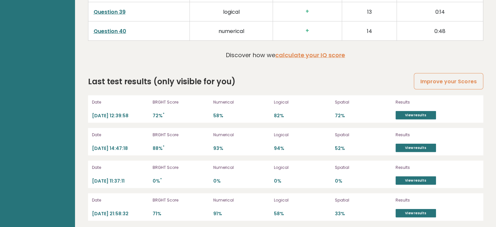
scroll to position [1774, 0]
click at [407, 144] on link "View results" at bounding box center [415, 147] width 40 height 8
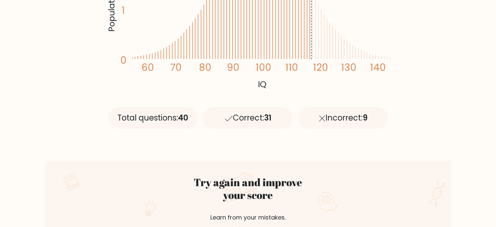
scroll to position [196, 0]
